Goal: Information Seeking & Learning: Learn about a topic

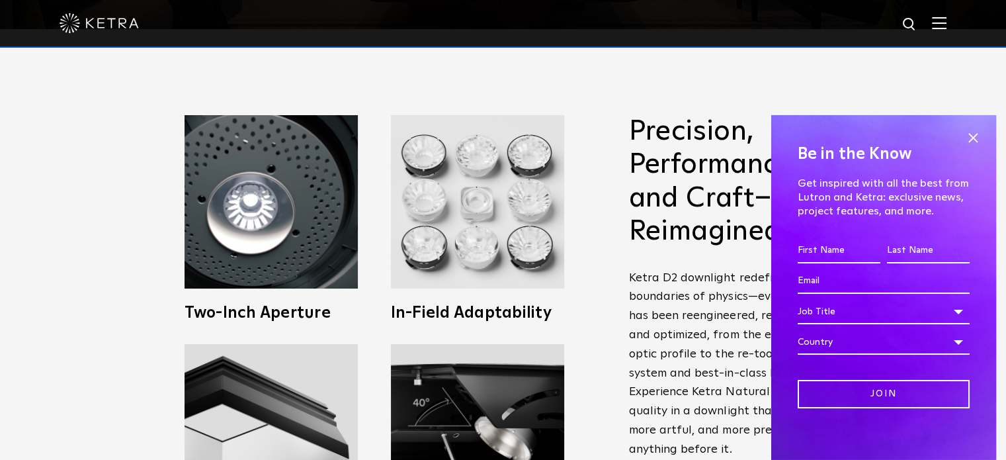
scroll to position [431, 0]
click at [966, 136] on span at bounding box center [973, 138] width 20 height 20
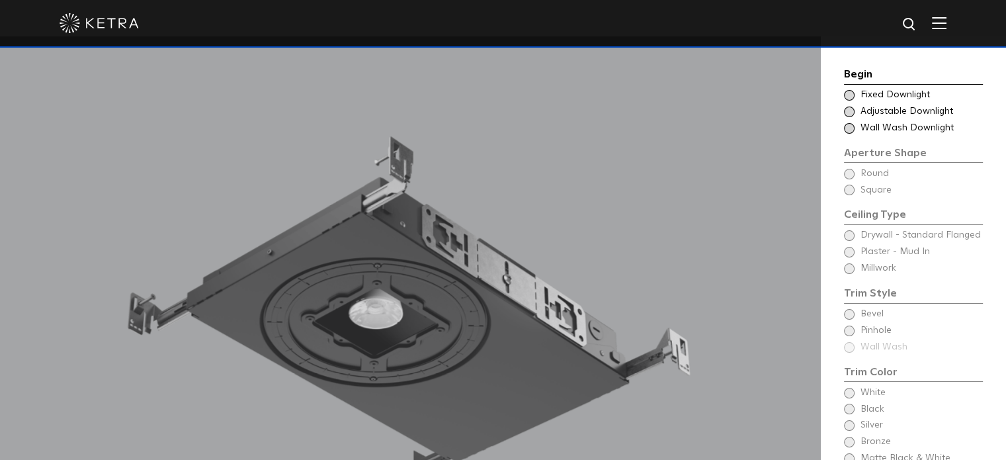
scroll to position [1052, 0]
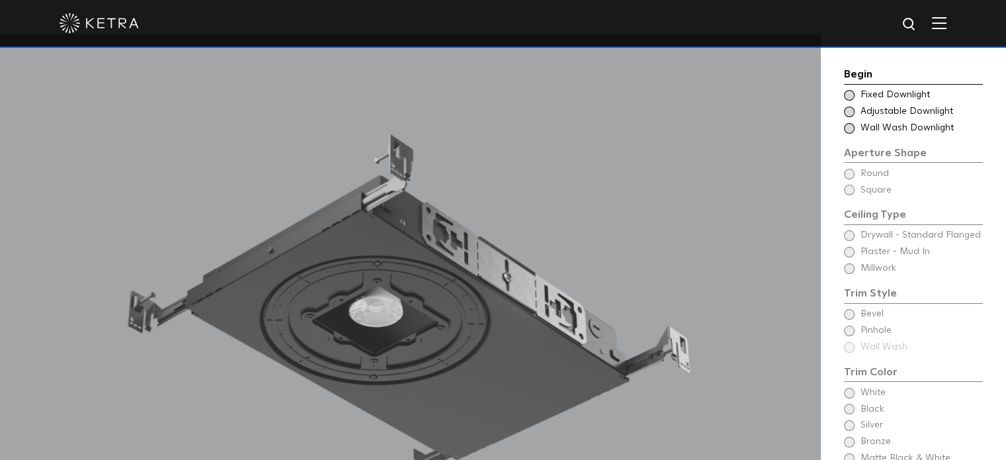
click at [846, 94] on span at bounding box center [849, 95] width 11 height 11
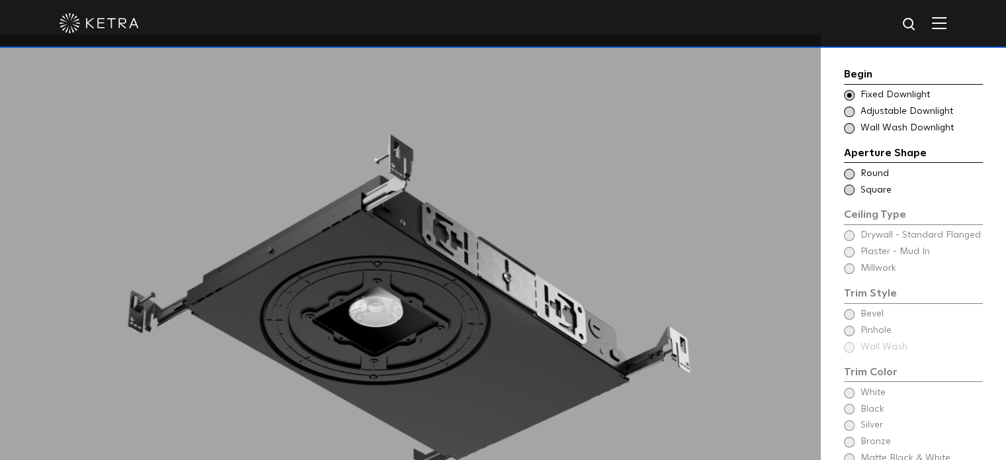
click at [851, 190] on span at bounding box center [849, 190] width 11 height 11
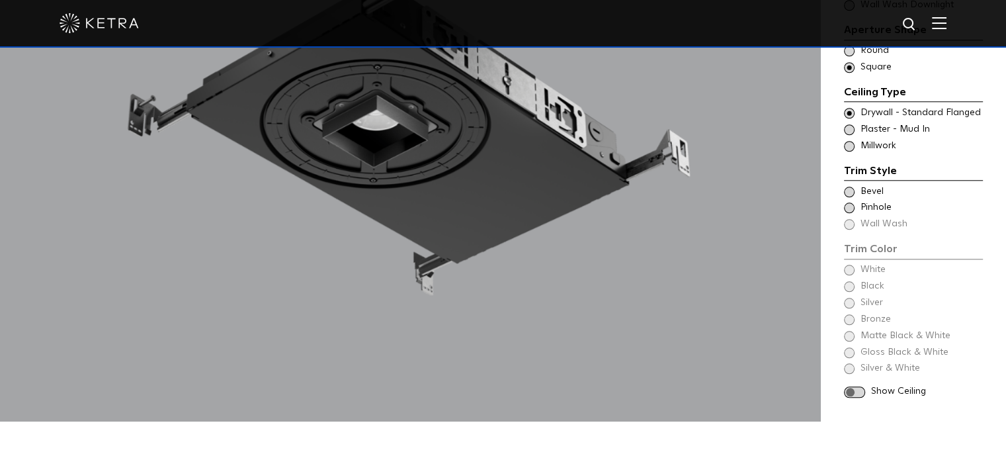
scroll to position [1251, 0]
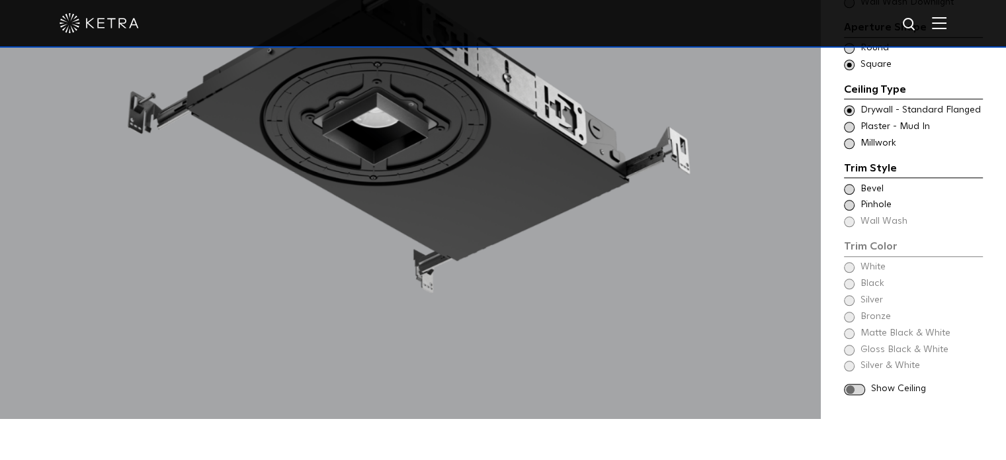
click at [848, 189] on span at bounding box center [849, 189] width 11 height 11
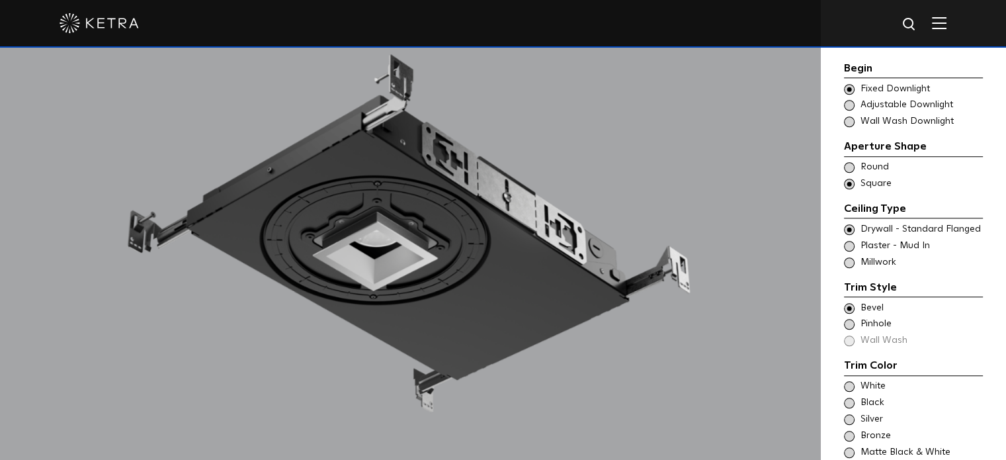
scroll to position [1131, 0]
click at [847, 168] on span at bounding box center [849, 168] width 11 height 11
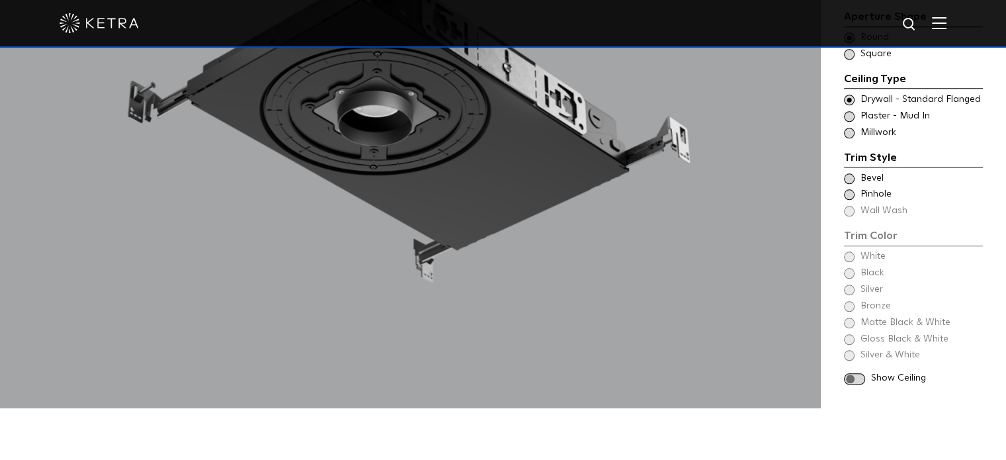
scroll to position [1264, 0]
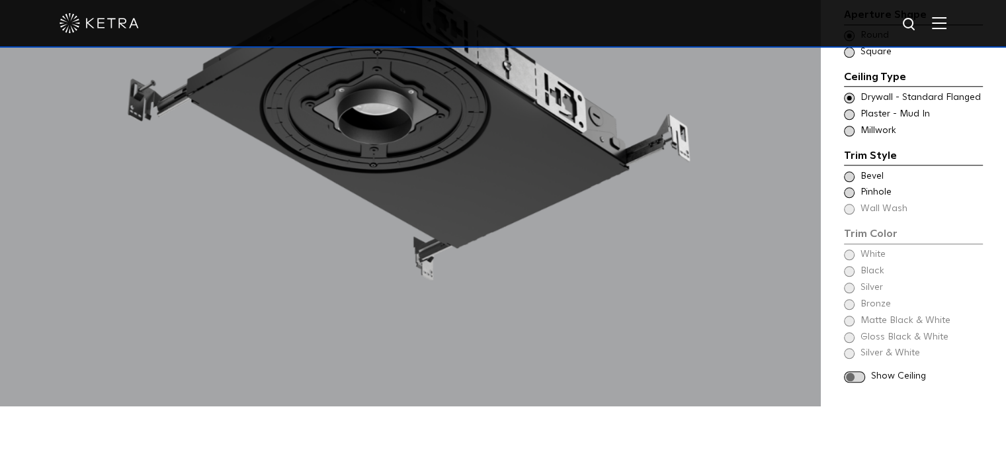
click at [848, 185] on div "Trim Color - Round - Flanged Bevel Trim Color - Round - Pinhole - Flanged [GEOG…" at bounding box center [913, 193] width 139 height 46
click at [846, 192] on span at bounding box center [849, 192] width 11 height 11
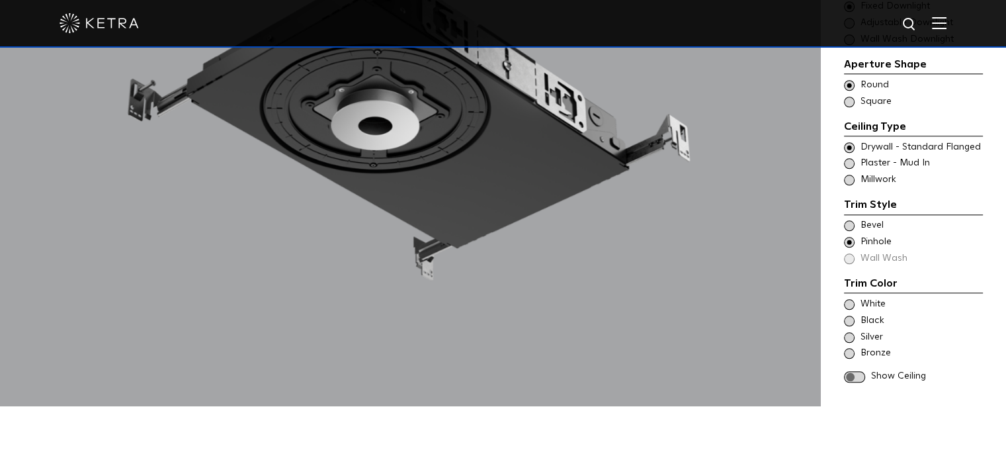
click at [846, 158] on div "Trim Style - Round - Flangeless Wall Wash - Round - Flangeless - Disabled Plast…" at bounding box center [913, 163] width 139 height 13
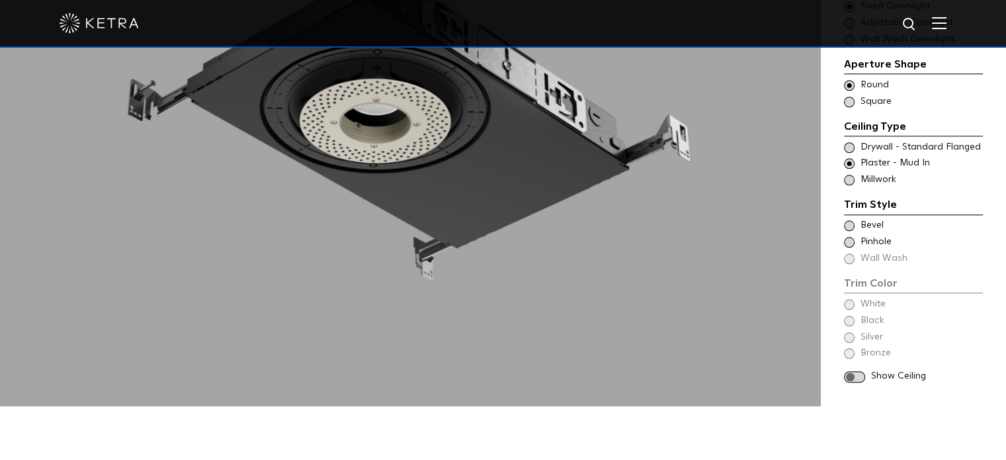
click at [847, 147] on span at bounding box center [849, 147] width 11 height 11
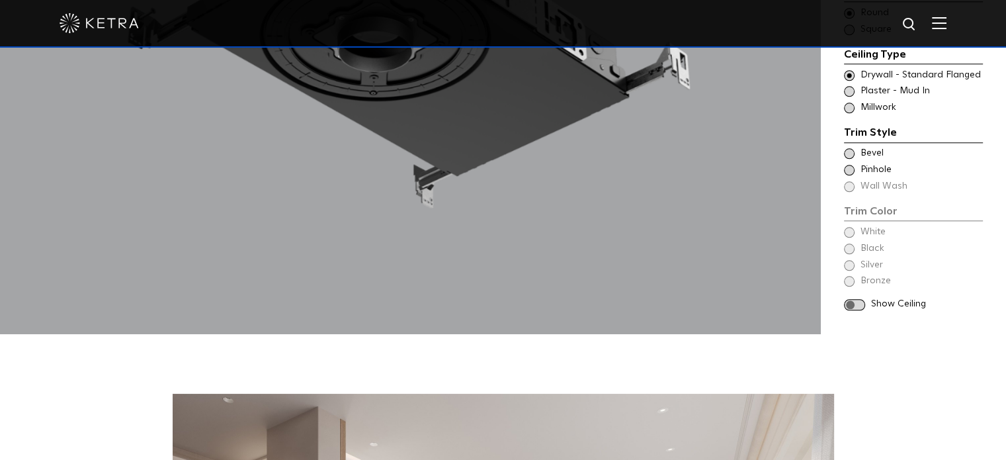
scroll to position [1328, 0]
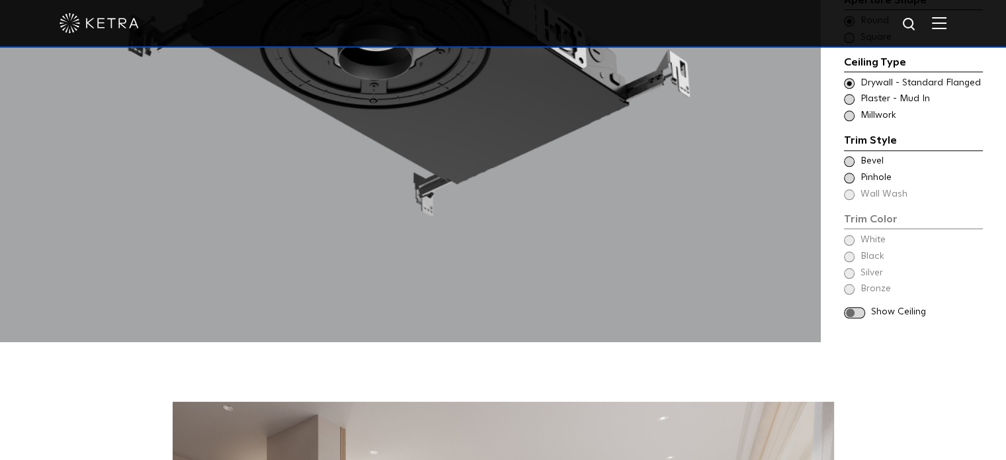
click at [856, 310] on span at bounding box center [854, 312] width 21 height 11
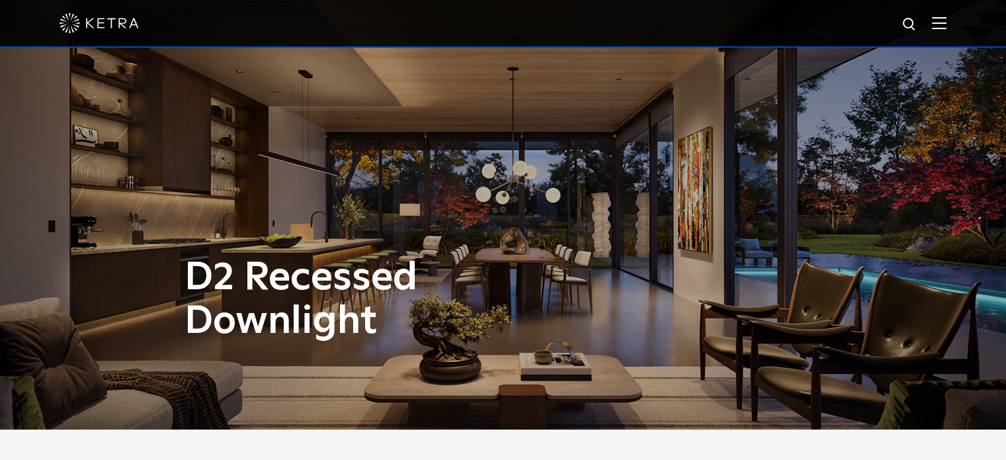
scroll to position [0, 0]
